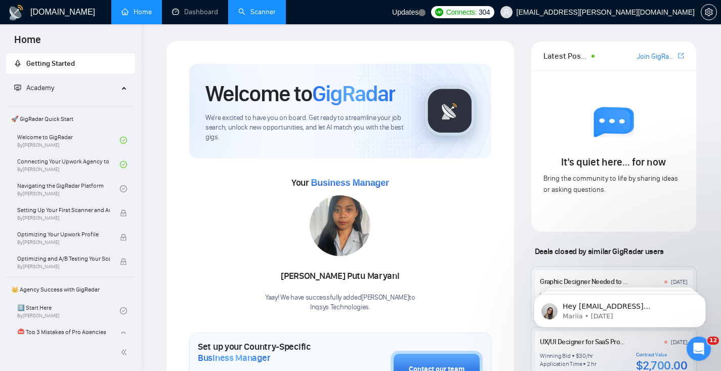
click at [269, 10] on link "Scanner" at bounding box center [256, 12] width 37 height 9
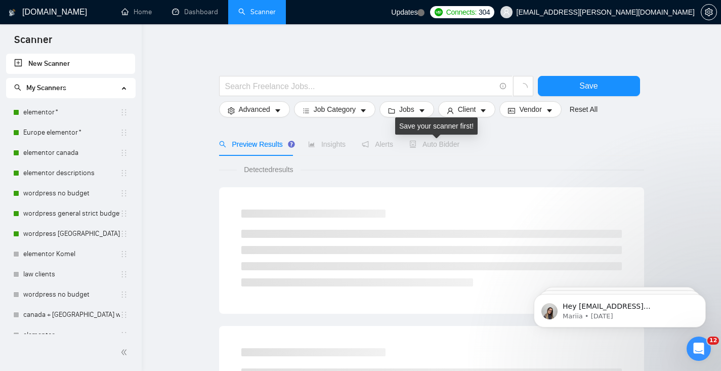
click at [431, 145] on span "Auto Bidder" at bounding box center [434, 144] width 50 height 8
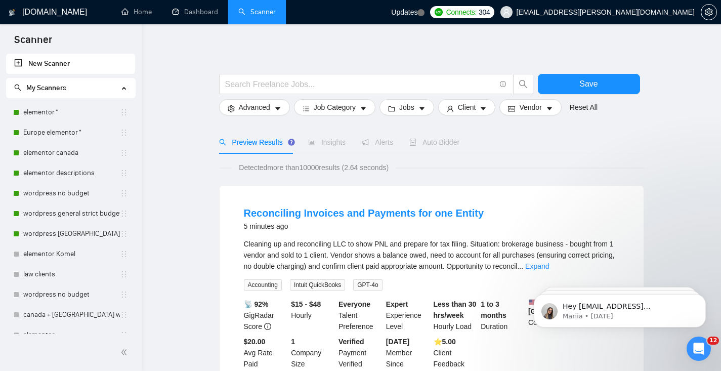
click at [340, 147] on div "Insights" at bounding box center [326, 142] width 37 height 11
click at [340, 139] on span "Insights" at bounding box center [326, 142] width 37 height 8
click at [335, 112] on span "Job Category" at bounding box center [335, 107] width 42 height 11
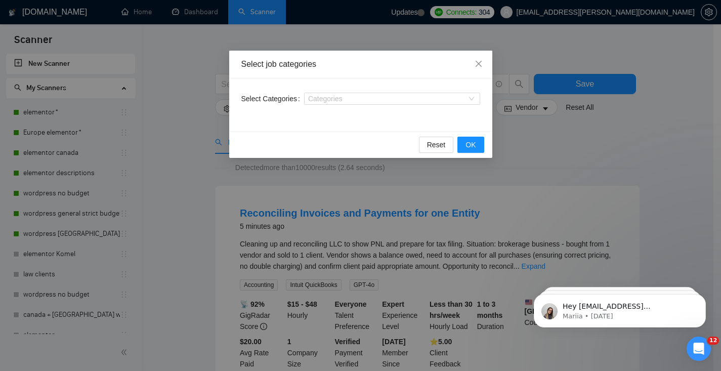
click at [561, 153] on div "Select job categories Select Categories Categories Reset OK" at bounding box center [360, 185] width 721 height 371
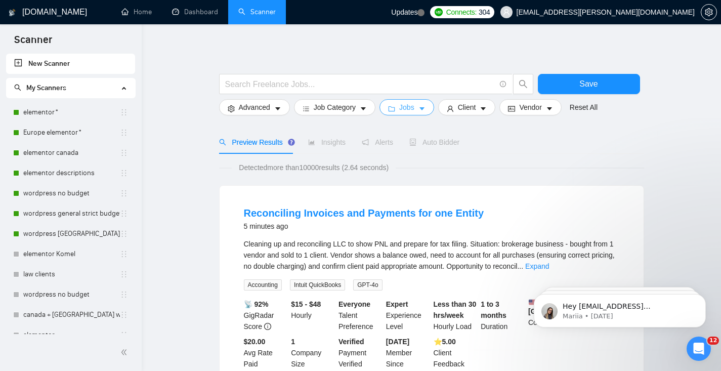
click at [432, 114] on button "Jobs" at bounding box center [406, 107] width 55 height 16
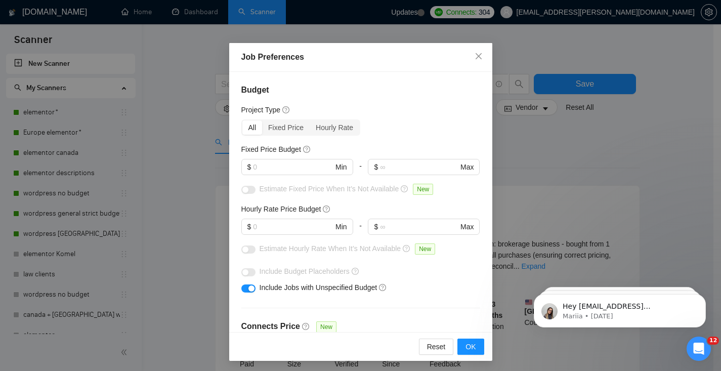
click at [537, 136] on div "Job Preferences Budget Project Type All Fixed Price Hourly Rate Fixed Price Bud…" at bounding box center [360, 185] width 721 height 371
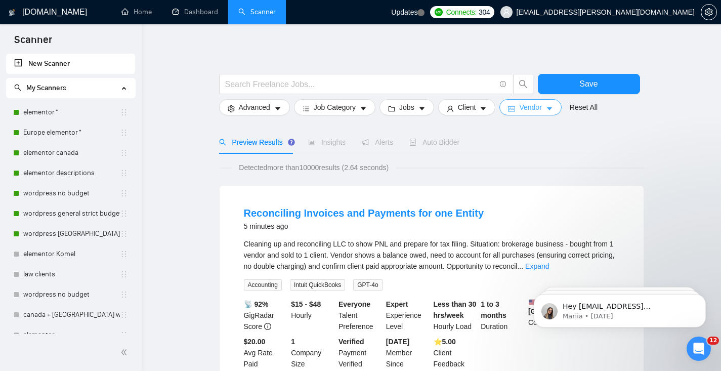
click at [541, 107] on span "Vendor" at bounding box center [530, 107] width 22 height 11
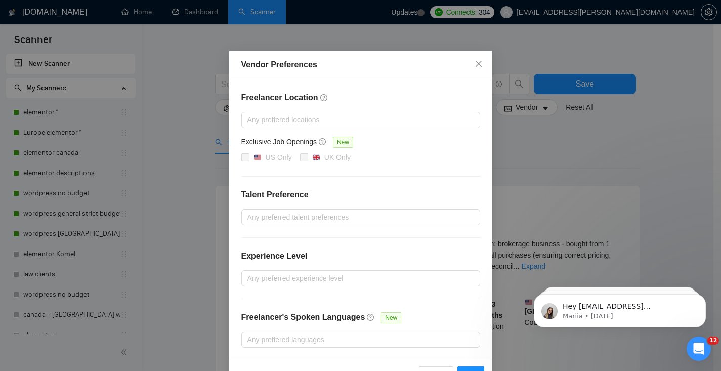
click at [541, 156] on div "Vendor Preferences Freelancer Location Any preffered locations Exclusive Job Op…" at bounding box center [360, 185] width 721 height 371
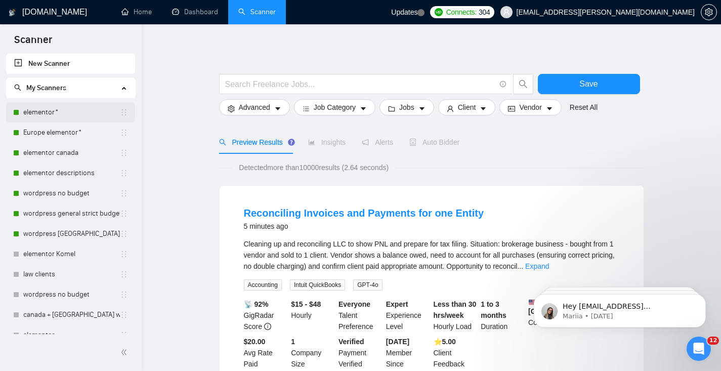
click at [81, 111] on link "elementor*" at bounding box center [71, 112] width 97 height 20
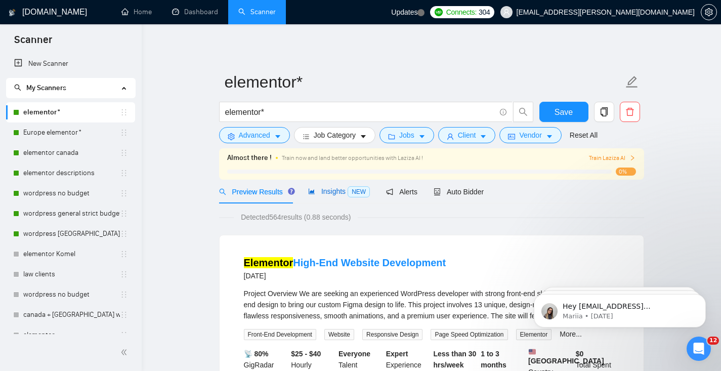
click at [340, 195] on span "Insights NEW" at bounding box center [339, 191] width 62 height 8
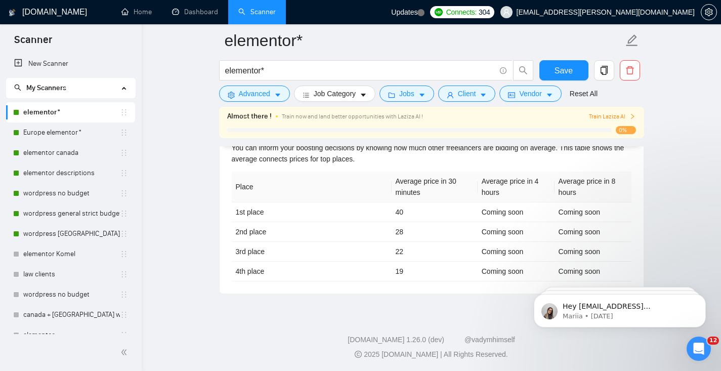
scroll to position [4, 0]
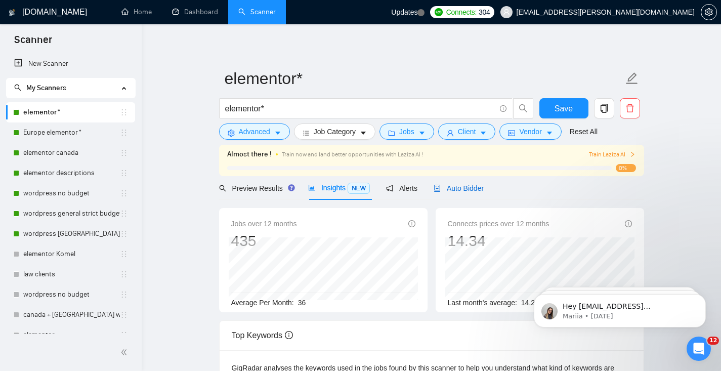
click at [452, 185] on span "Auto Bidder" at bounding box center [459, 188] width 50 height 8
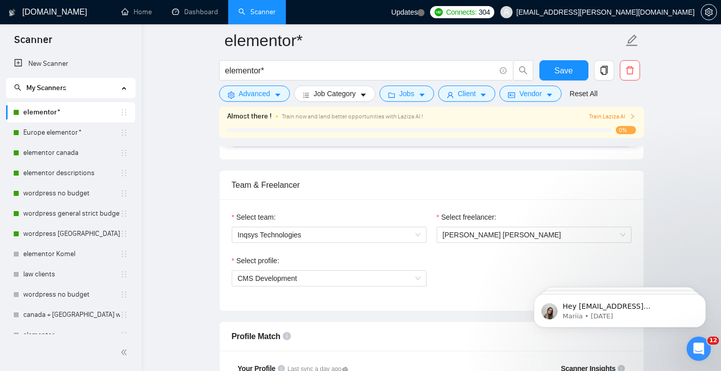
scroll to position [482, 0]
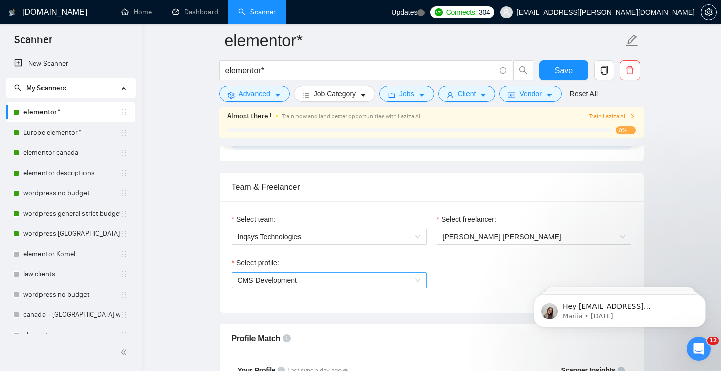
click at [267, 286] on span "CMS Development" at bounding box center [329, 280] width 183 height 15
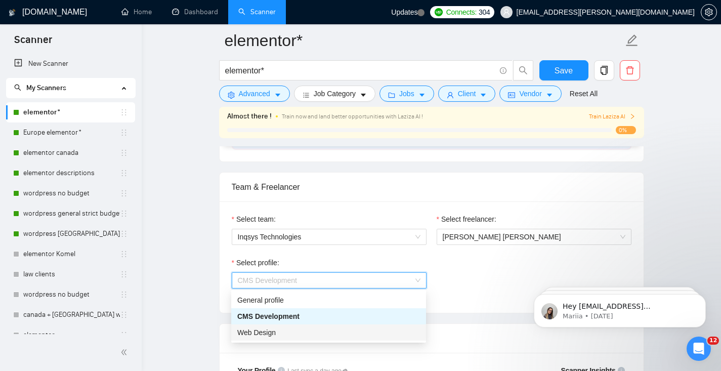
click at [271, 334] on span "Web Design" at bounding box center [256, 332] width 38 height 8
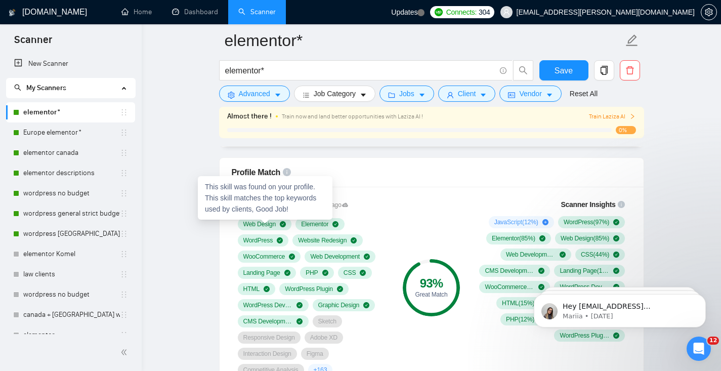
scroll to position [485, 0]
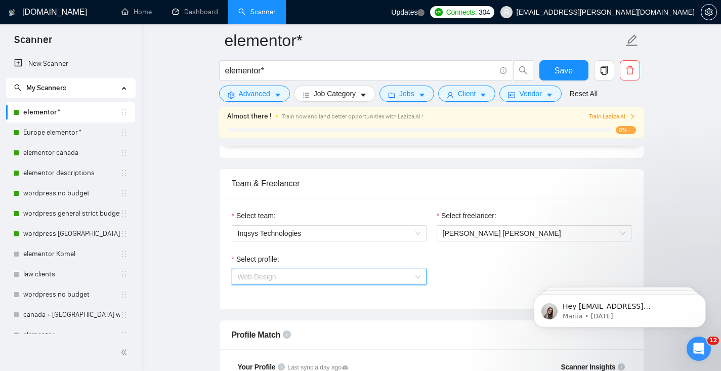
click at [280, 275] on span "Web Design" at bounding box center [329, 276] width 183 height 15
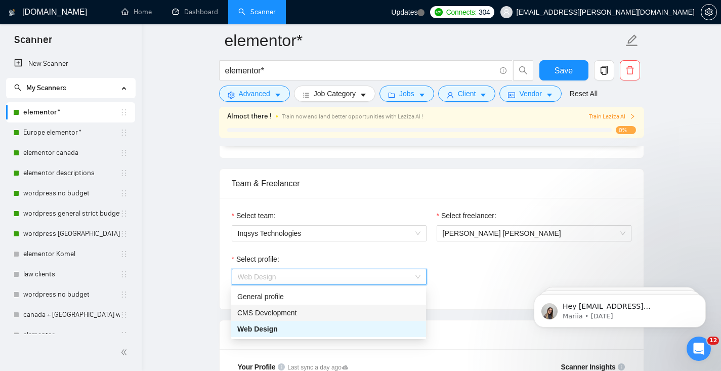
click at [280, 314] on span "CMS Development" at bounding box center [267, 313] width 60 height 8
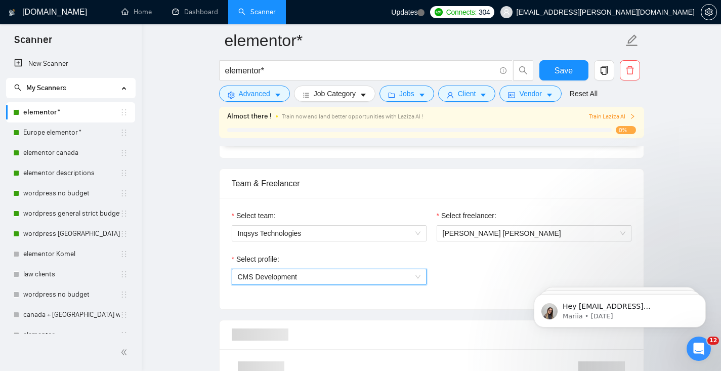
scroll to position [662, 0]
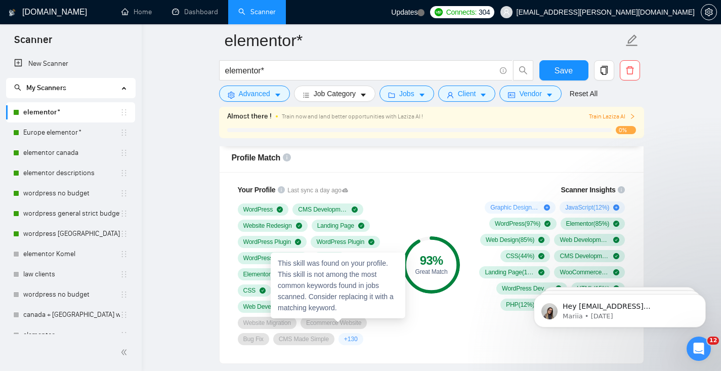
click at [315, 321] on span "Ecommerce Website" at bounding box center [333, 323] width 55 height 8
copy span "Ecommerce Website"
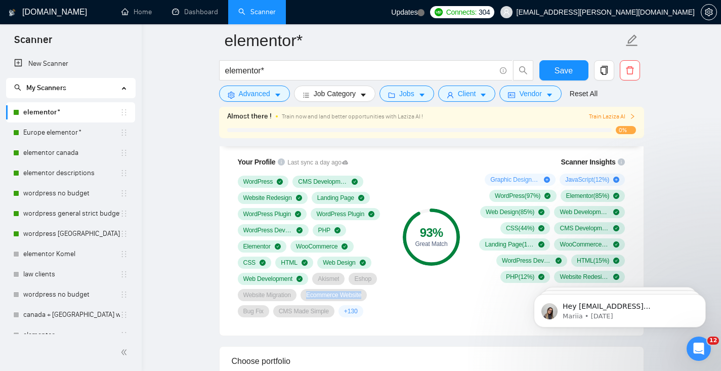
scroll to position [692, 0]
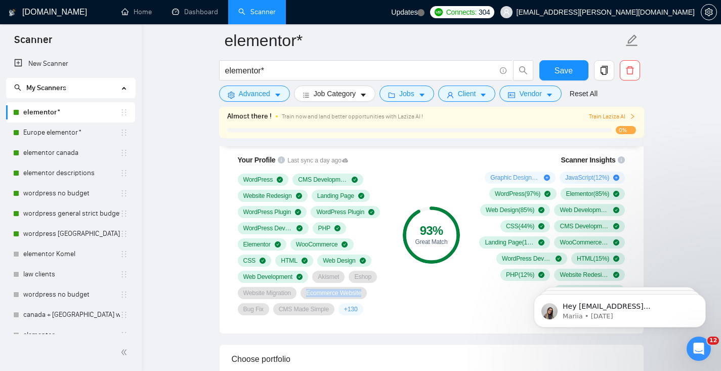
click at [328, 276] on span "Akismet" at bounding box center [328, 277] width 21 height 8
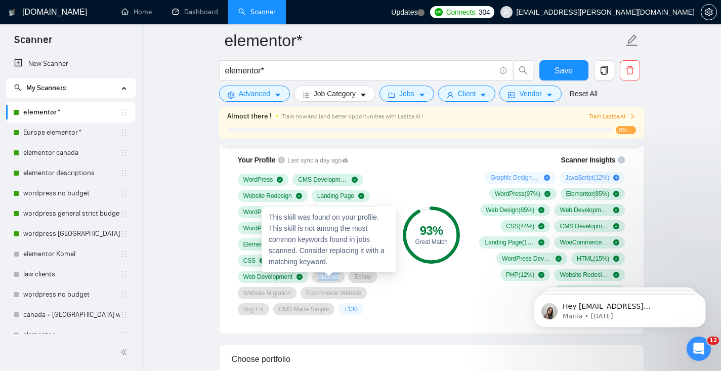
click at [328, 276] on span "Akismet" at bounding box center [328, 277] width 21 height 8
copy span "Akismet"
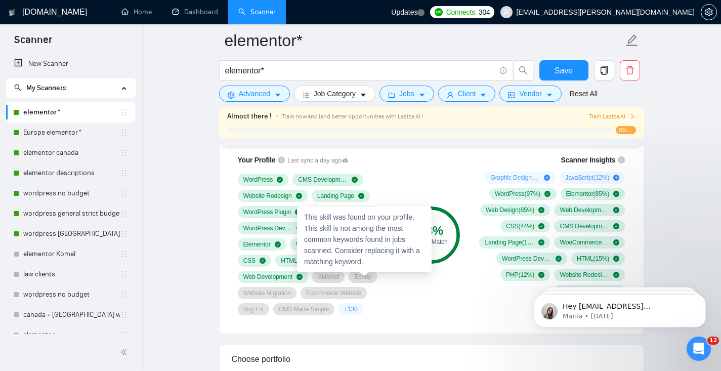
click at [360, 277] on span "Eshop" at bounding box center [362, 277] width 17 height 8
copy span "Eshop"
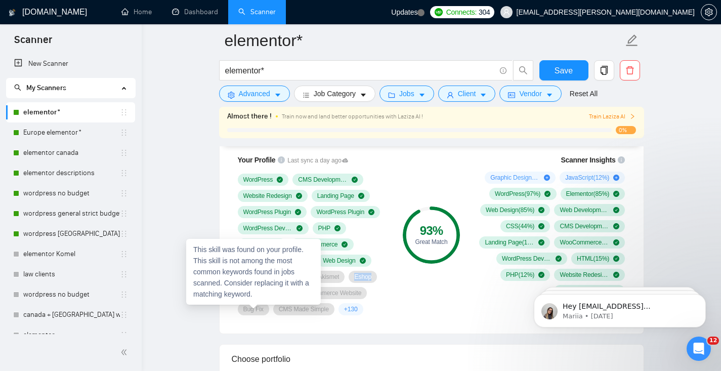
click at [266, 293] on div "This skill was found on your profile. This skill is not among the most common k…" at bounding box center [253, 272] width 135 height 66
click at [355, 283] on div "WordPress CMS Development Website Redesign Landing Page WordPress Plugin WordPr…" at bounding box center [313, 245] width 150 height 142
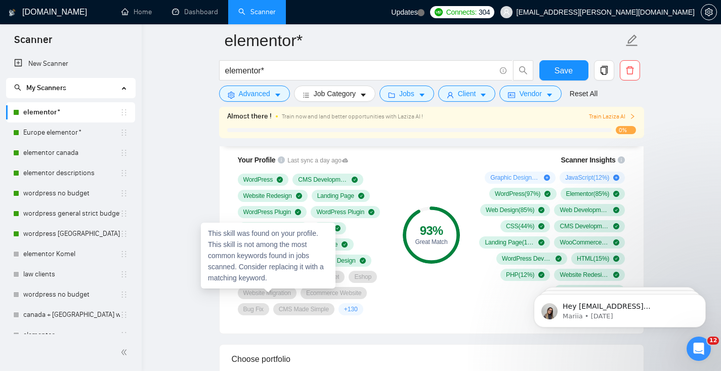
click at [275, 291] on span "Website Migration" at bounding box center [267, 293] width 48 height 8
copy span "Website Migration"
click at [315, 292] on span "Ecommerce Website" at bounding box center [333, 293] width 55 height 8
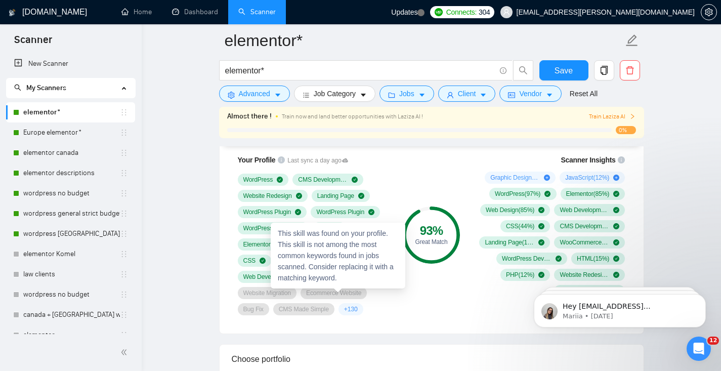
click at [315, 292] on span "Ecommerce Website" at bounding box center [333, 293] width 55 height 8
copy span "Ecommerce Website"
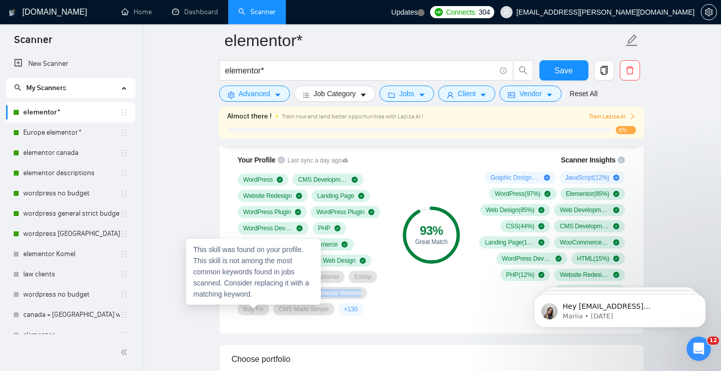
click at [250, 310] on span "Bug Fix" at bounding box center [253, 309] width 20 height 8
copy span "Bug Fix"
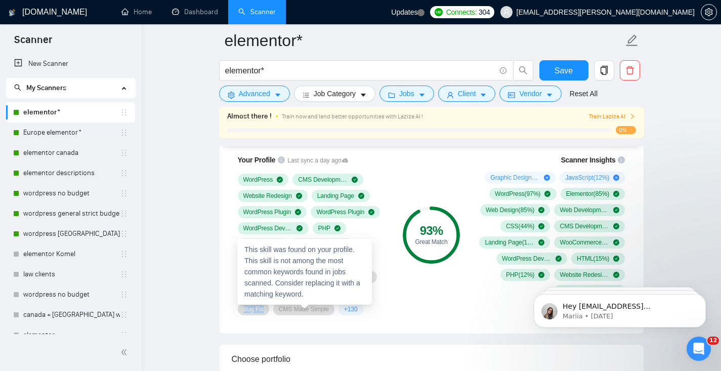
click at [312, 309] on span "CMS Made Simple" at bounding box center [304, 309] width 50 height 8
copy span "CMS Made Simple"
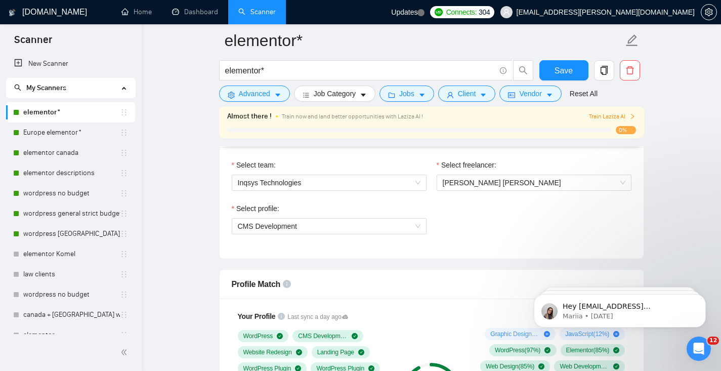
scroll to position [499, 0]
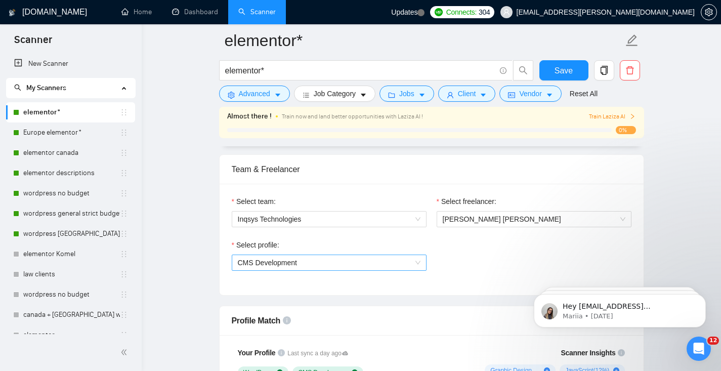
click at [282, 262] on span "CMS Development" at bounding box center [268, 263] width 60 height 8
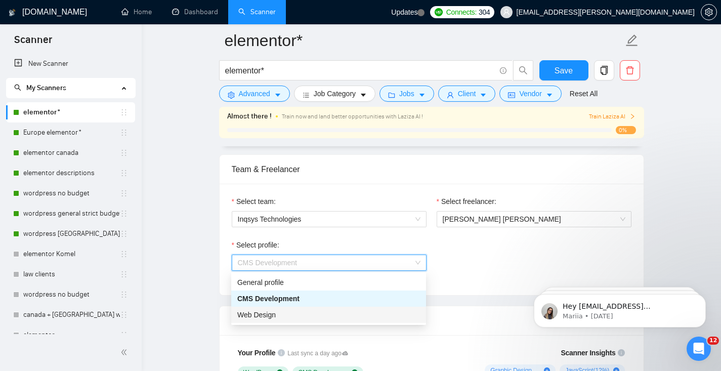
click at [264, 315] on span "Web Design" at bounding box center [256, 315] width 38 height 8
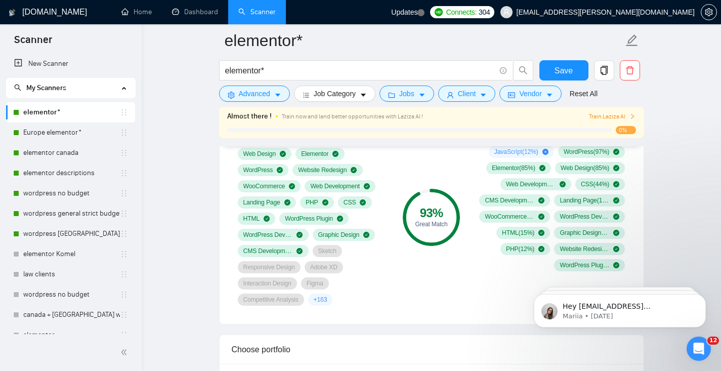
scroll to position [719, 0]
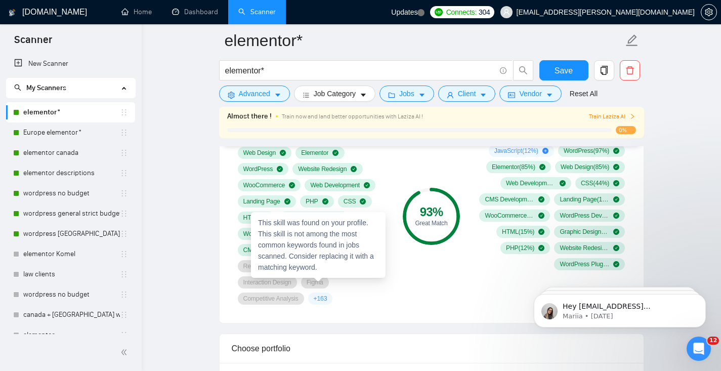
click at [317, 284] on span "Figma" at bounding box center [315, 282] width 17 height 8
copy span "Figma"
